Goal: Task Accomplishment & Management: Complete application form

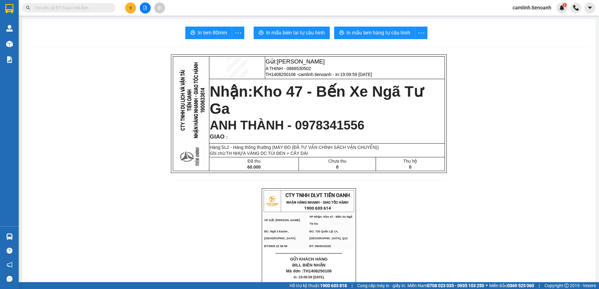
click at [131, 7] on icon "plus" at bounding box center [131, 8] width 4 height 4
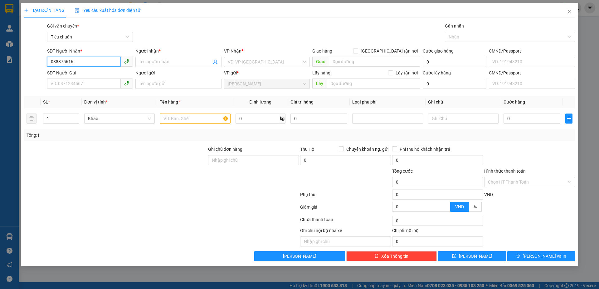
type input "0888756162"
click at [105, 76] on div "0888756162 - A THÀNH TX35" at bounding box center [90, 74] width 78 height 7
type input "A THÀNH TX35"
type input "0888756162"
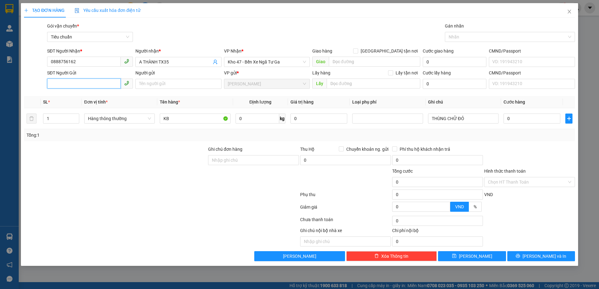
click at [92, 86] on input "SĐT Người Gửi" at bounding box center [84, 83] width 74 height 10
click at [102, 93] on div "0888756162 - A THÀNH TX35" at bounding box center [90, 96] width 78 height 7
type input "0888756162"
type input "A THÀNH TX35"
click at [516, 185] on input "Hình thức thanh toán" at bounding box center [527, 181] width 79 height 9
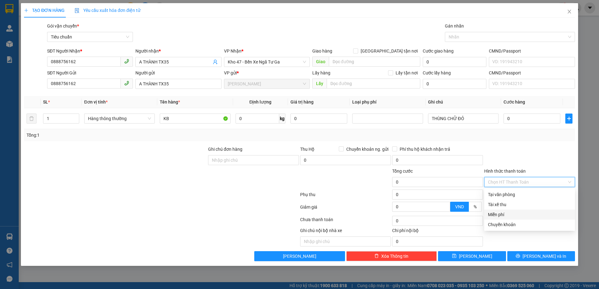
click at [510, 213] on div "Miễn phí" at bounding box center [529, 214] width 83 height 7
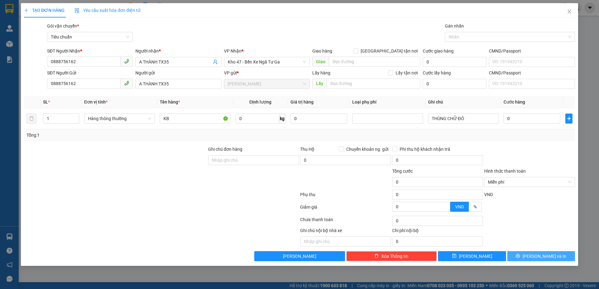
click at [535, 258] on button "[PERSON_NAME] và In" at bounding box center [542, 256] width 68 height 10
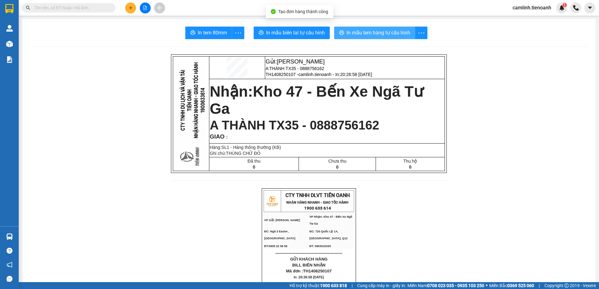
click at [390, 36] on span "In mẫu tem hàng tự cấu hình" at bounding box center [379, 33] width 64 height 8
